Goal: Task Accomplishment & Management: Use online tool/utility

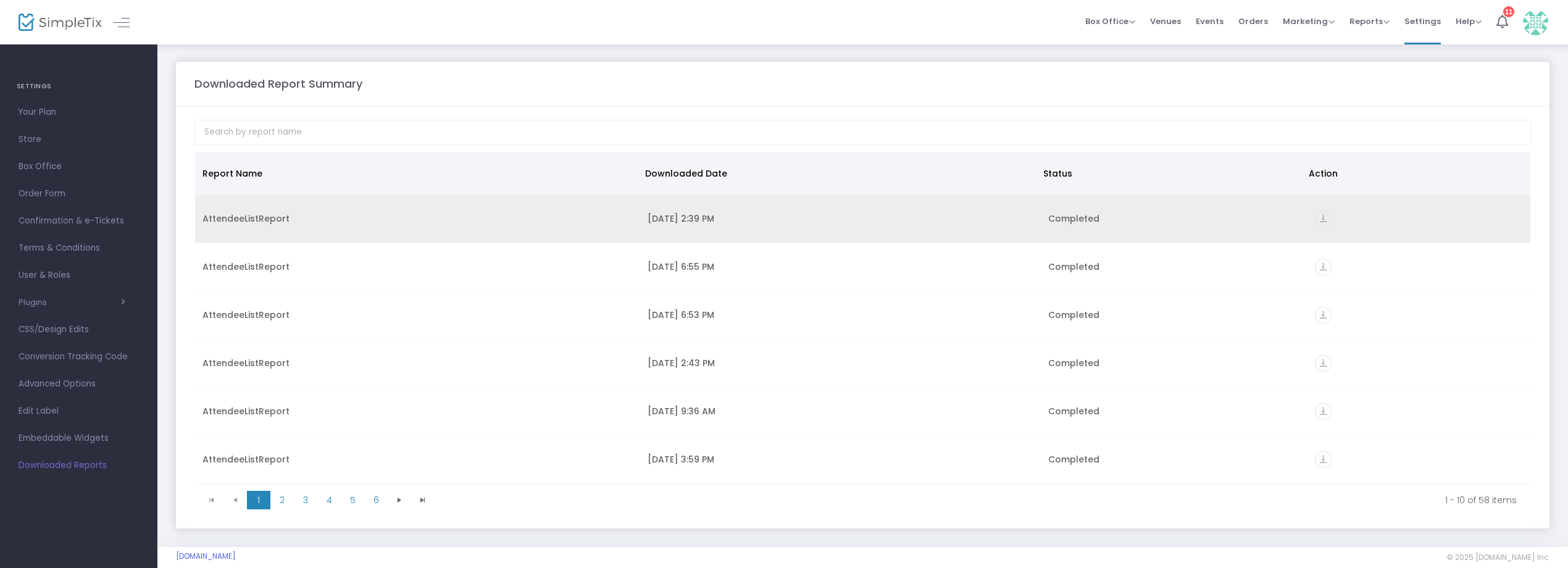
click at [1321, 218] on icon "vertical_align_bottom" at bounding box center [1323, 219] width 16 height 16
